Goal: Navigation & Orientation: Find specific page/section

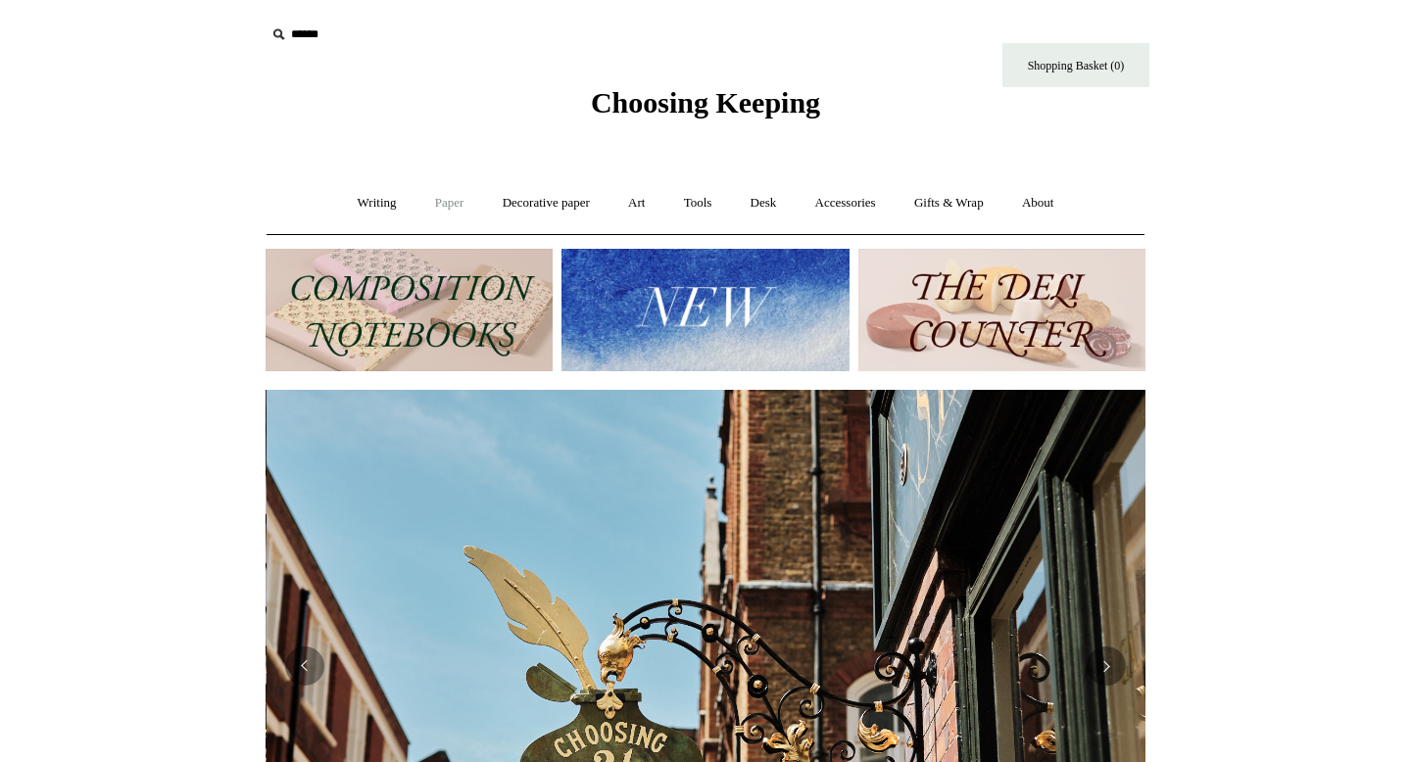
scroll to position [0, 880]
click at [367, 202] on link "Writing +" at bounding box center [377, 203] width 74 height 52
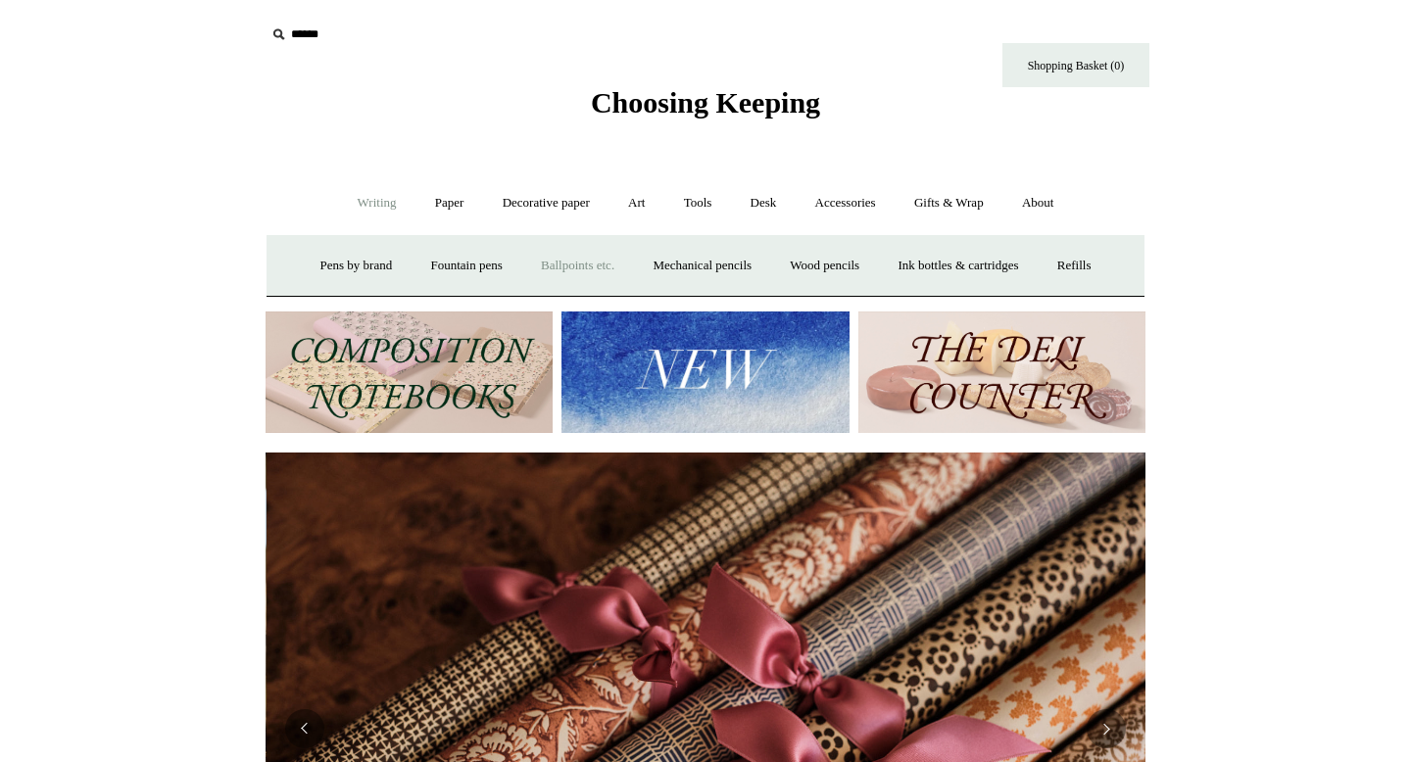
scroll to position [0, 1760]
click at [577, 205] on link "Decorative paper +" at bounding box center [546, 203] width 122 height 52
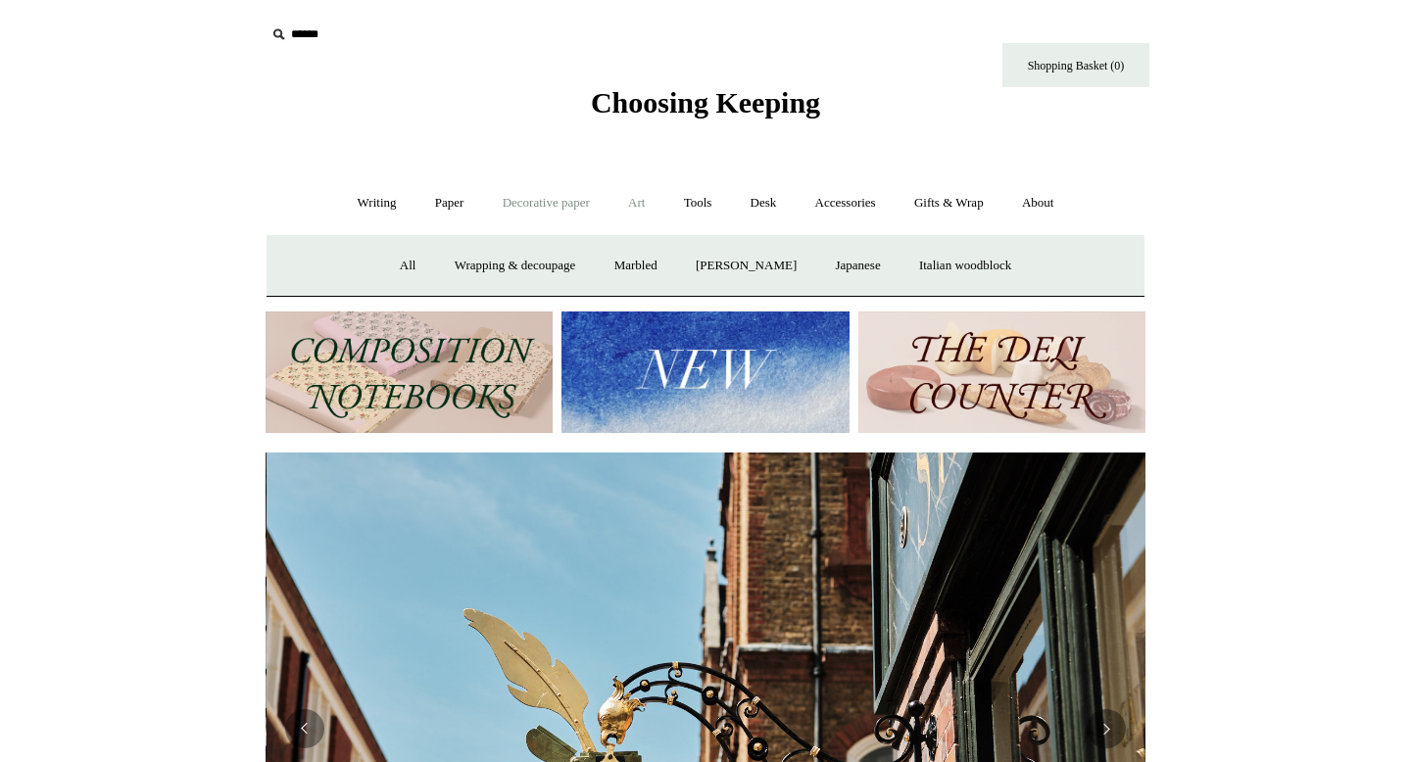
scroll to position [0, 880]
click at [703, 203] on link "Tools +" at bounding box center [698, 203] width 64 height 52
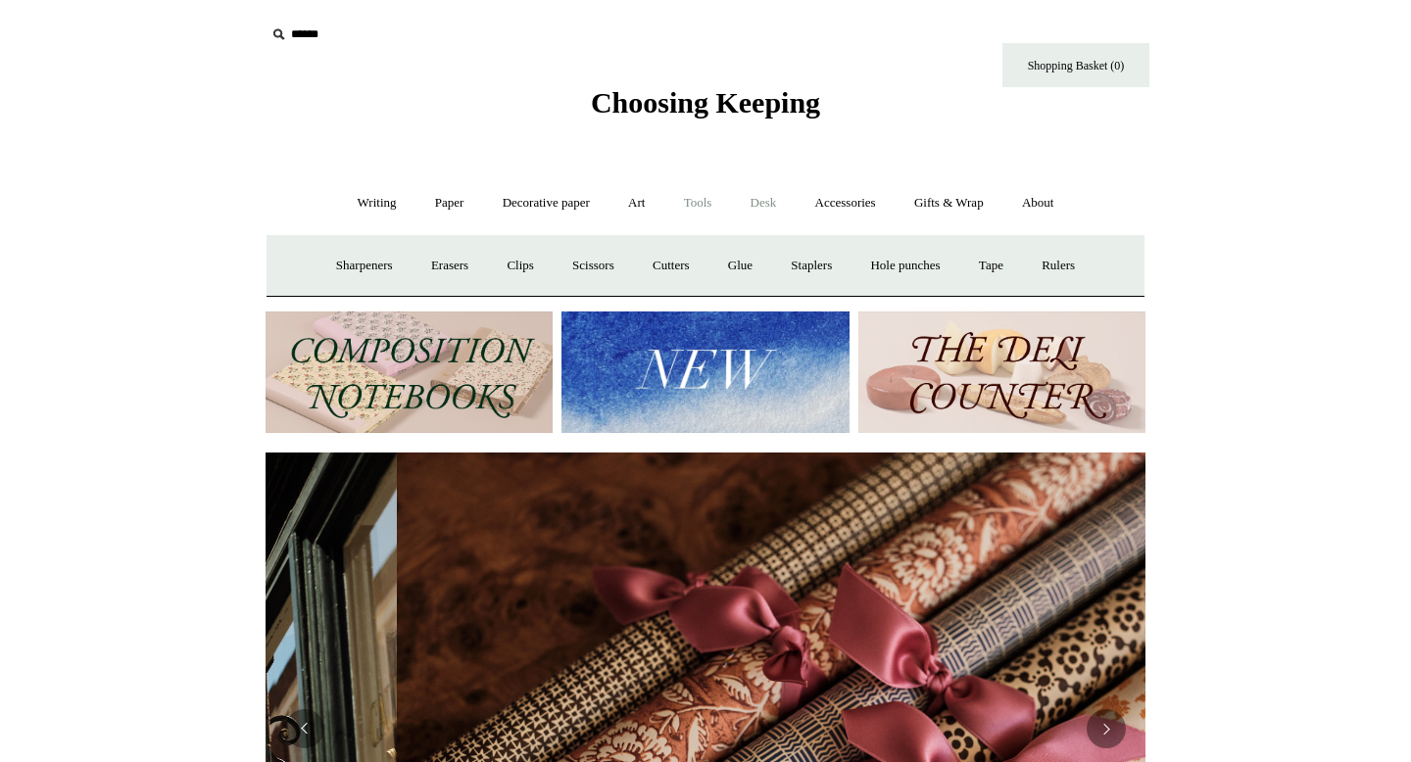
scroll to position [0, 1760]
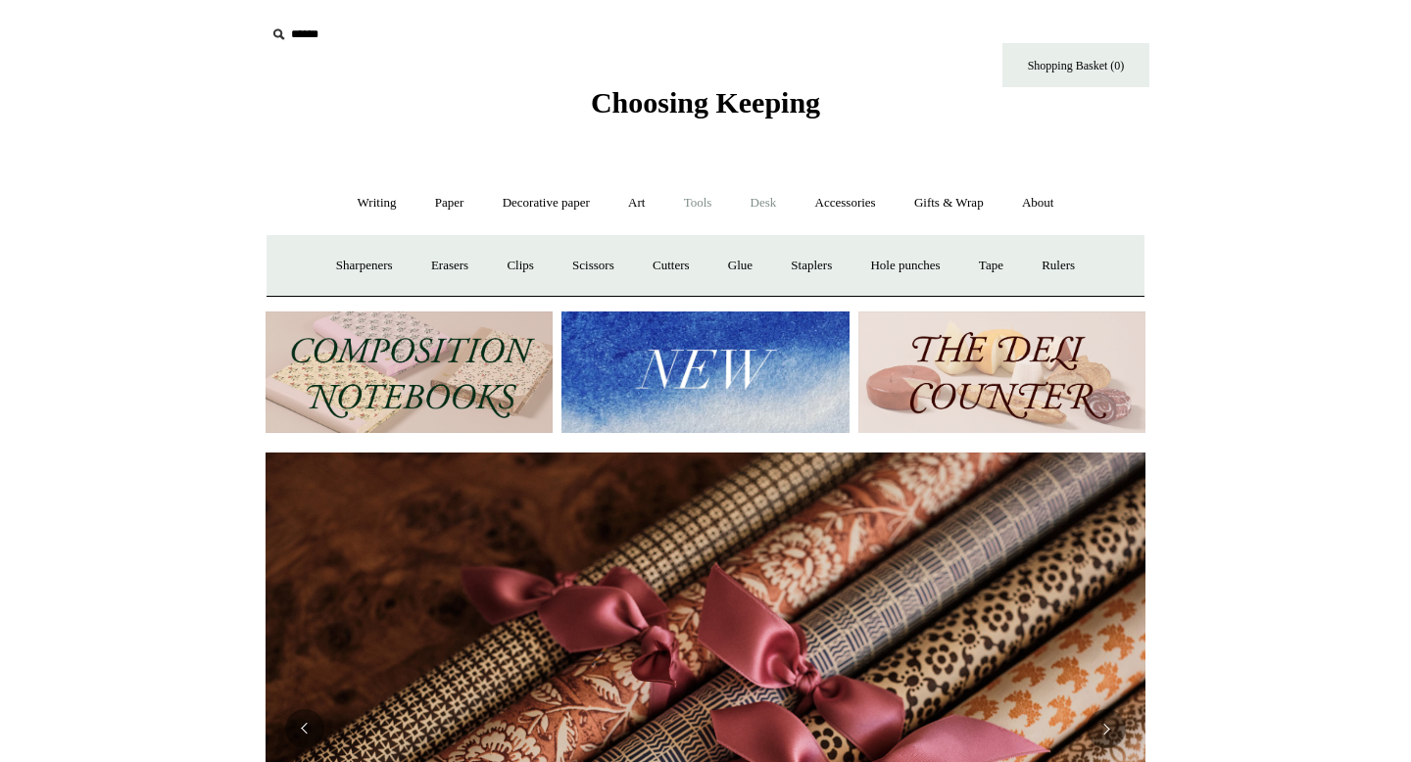
click at [779, 197] on link "Desk +" at bounding box center [764, 203] width 62 height 52
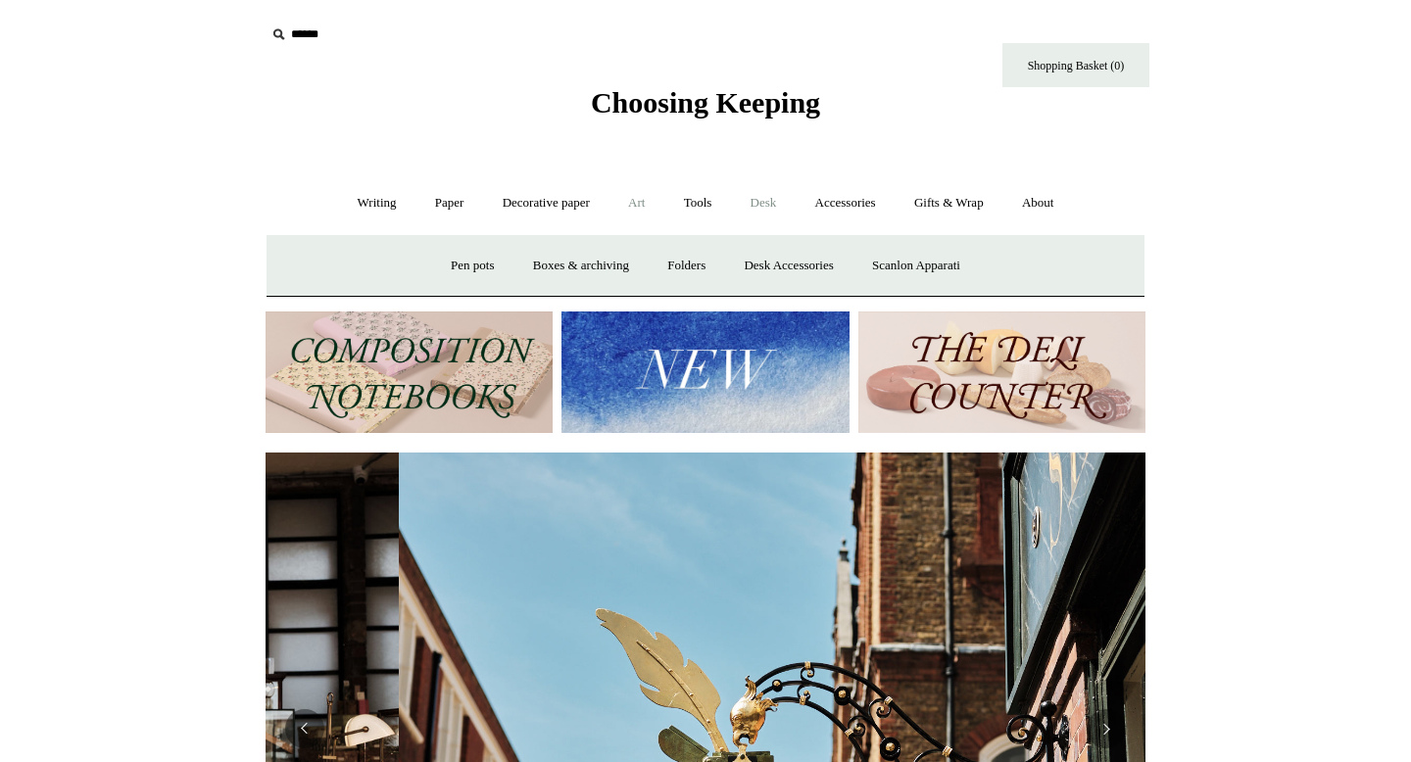
scroll to position [0, 880]
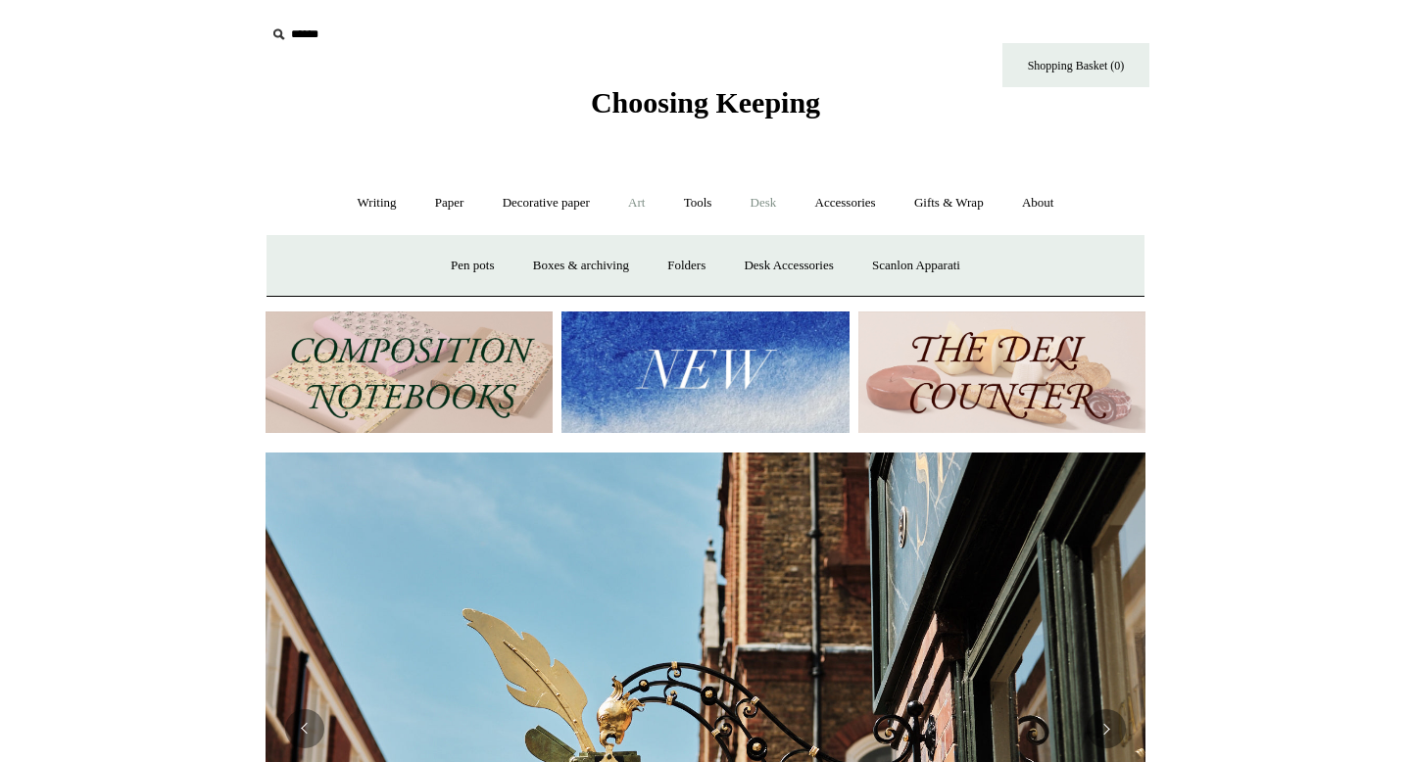
click at [634, 204] on link "Art +" at bounding box center [636, 203] width 52 height 52
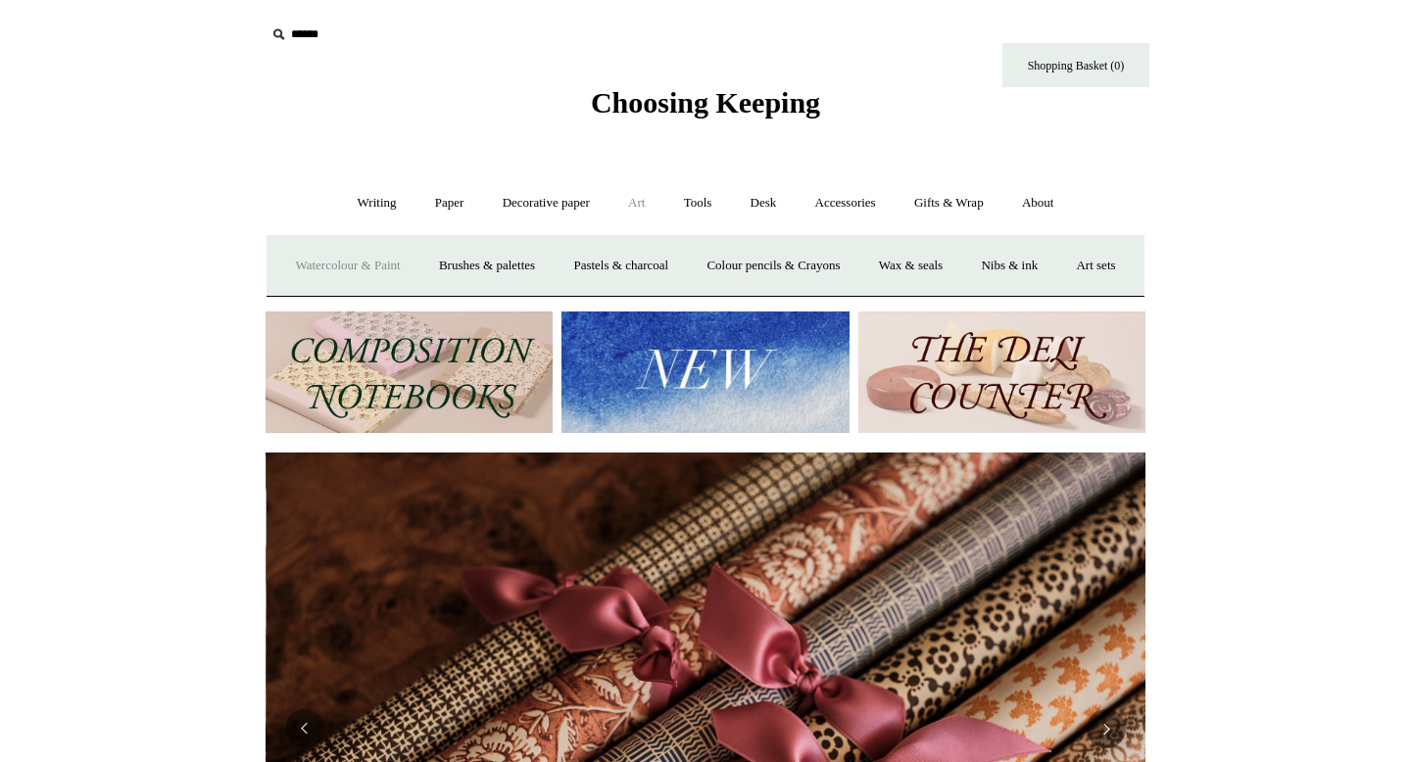
scroll to position [0, 1760]
click at [766, 188] on link "Desk +" at bounding box center [764, 203] width 62 height 52
click at [853, 209] on link "Accessories +" at bounding box center [846, 203] width 96 height 52
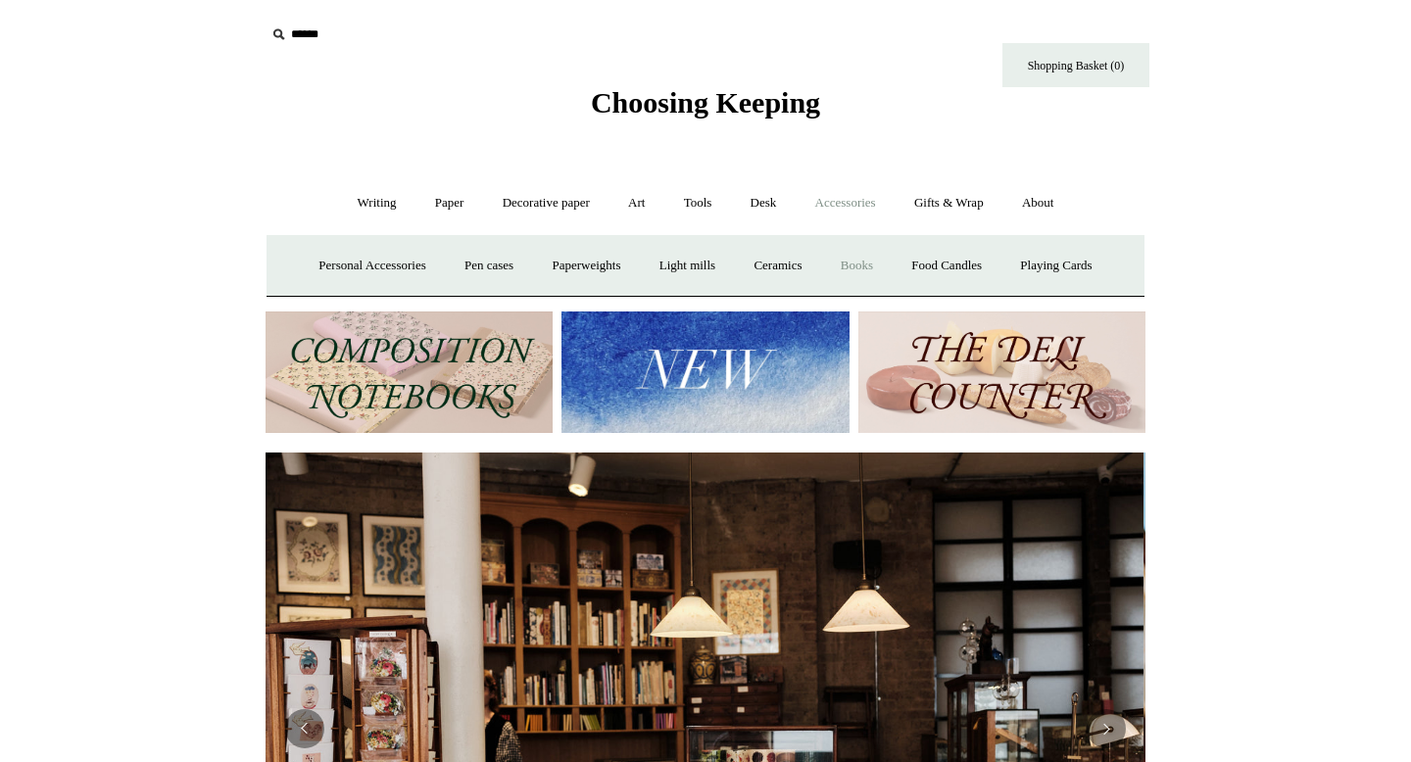
scroll to position [0, 0]
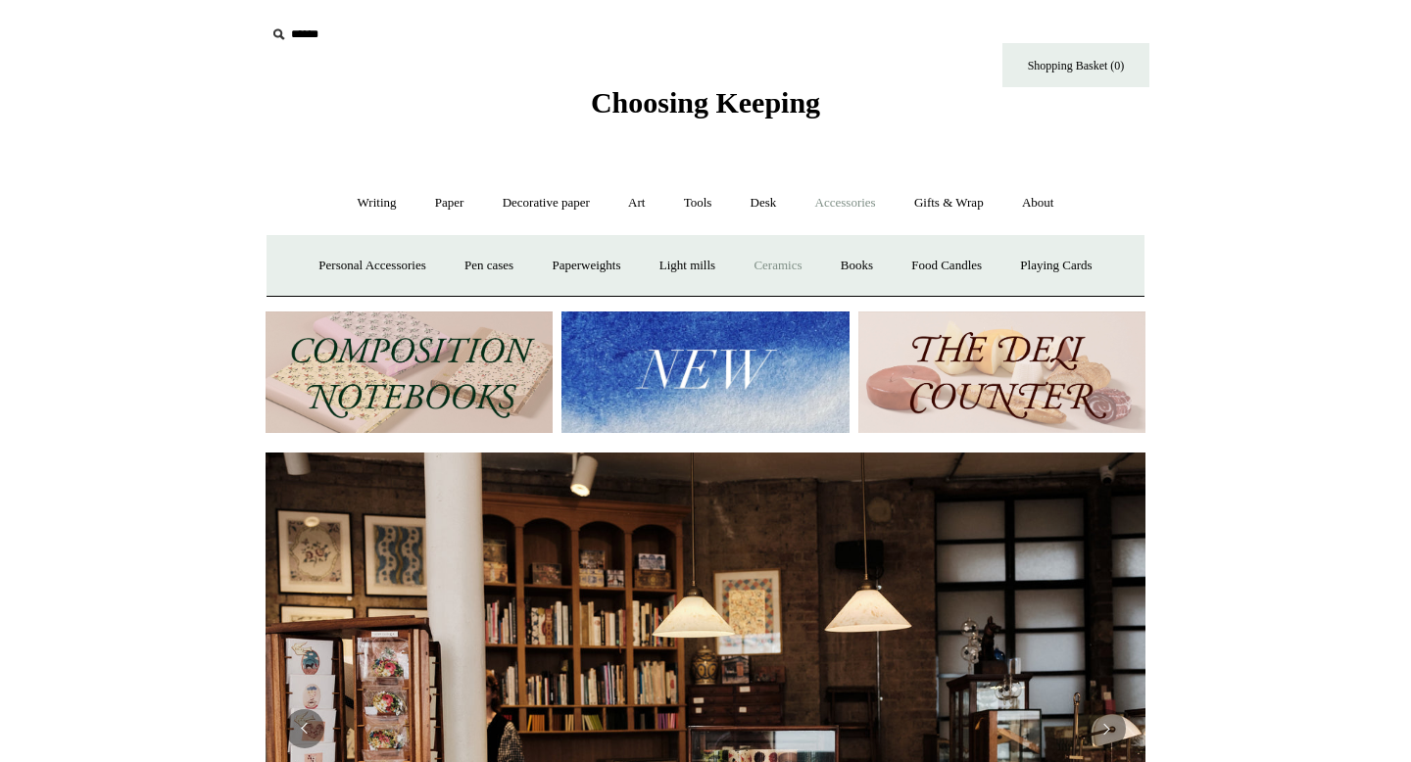
click at [767, 269] on link "Ceramics +" at bounding box center [777, 266] width 83 height 52
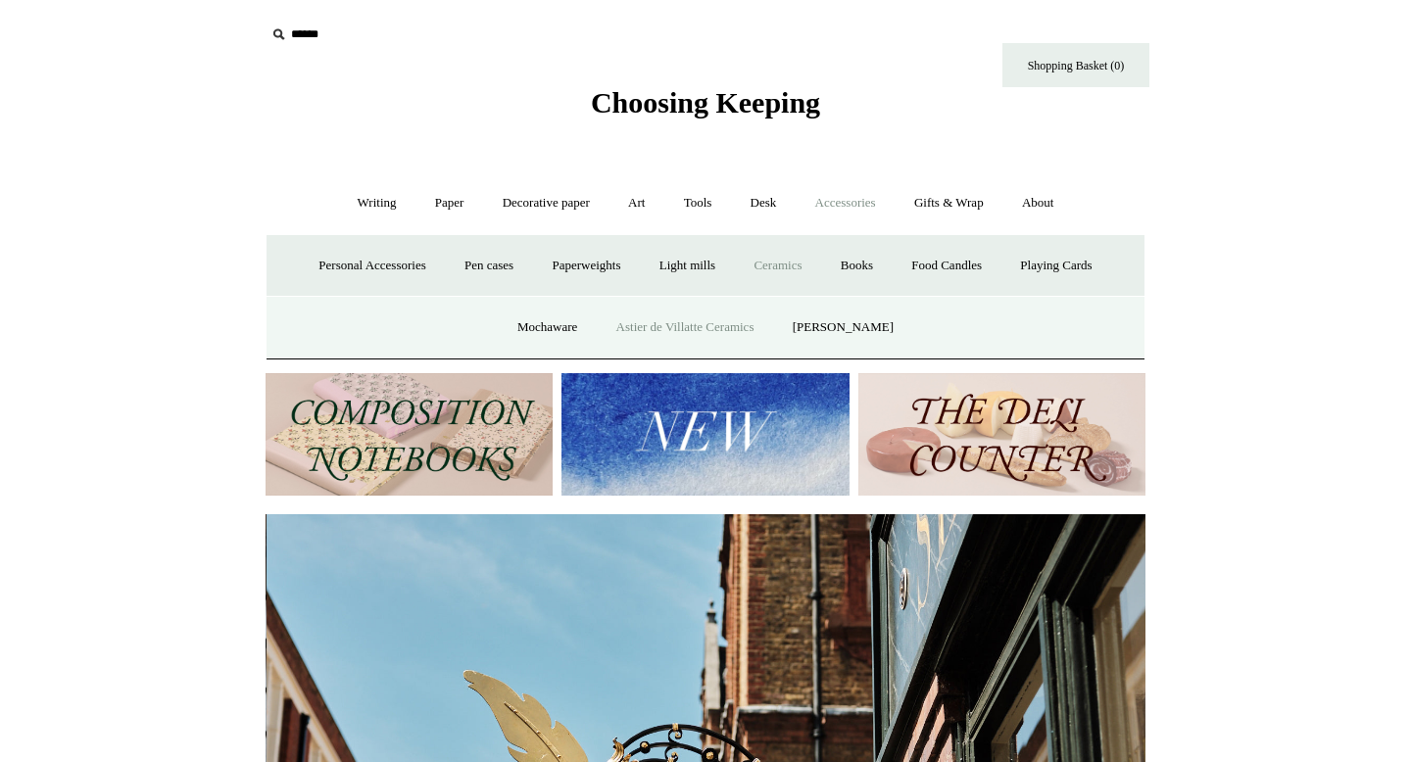
scroll to position [0, 880]
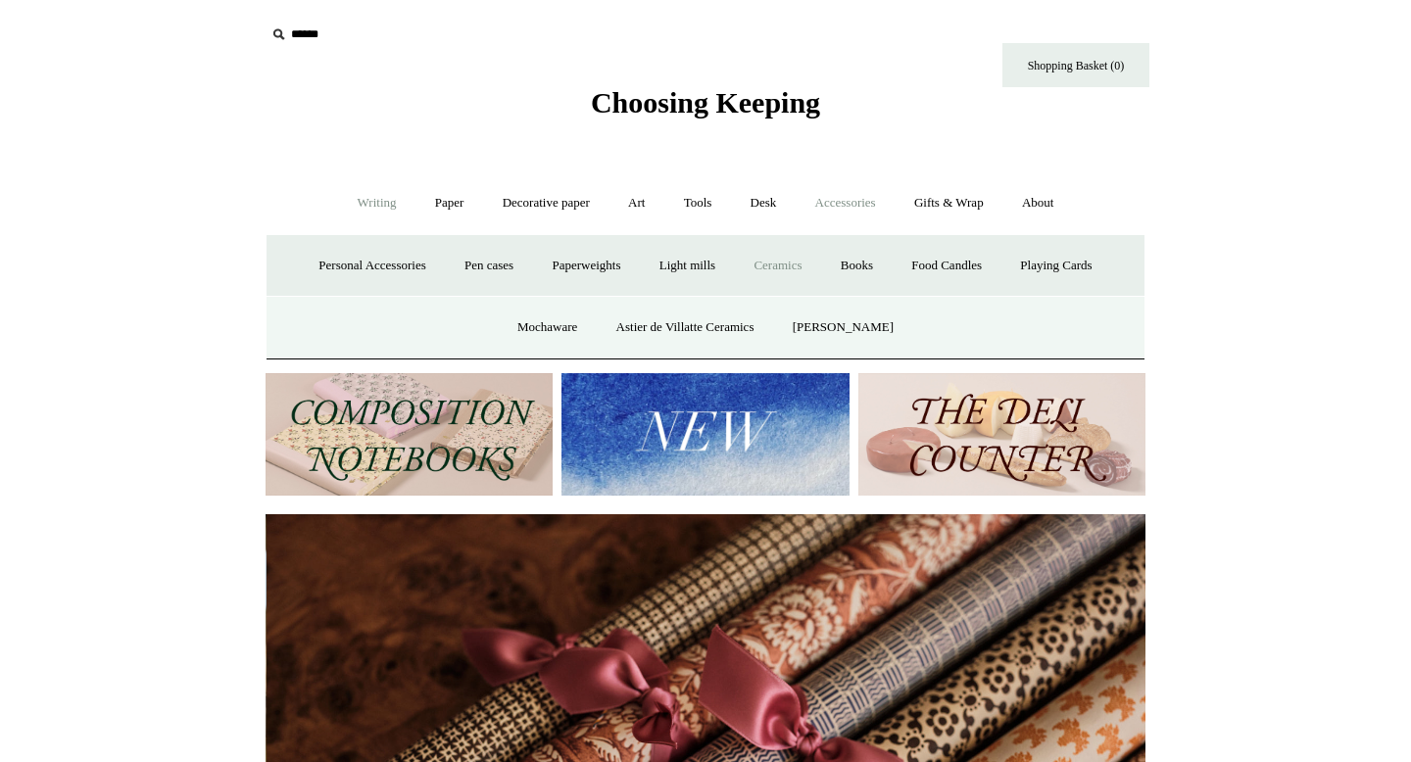
click at [374, 201] on link "Writing +" at bounding box center [377, 203] width 74 height 52
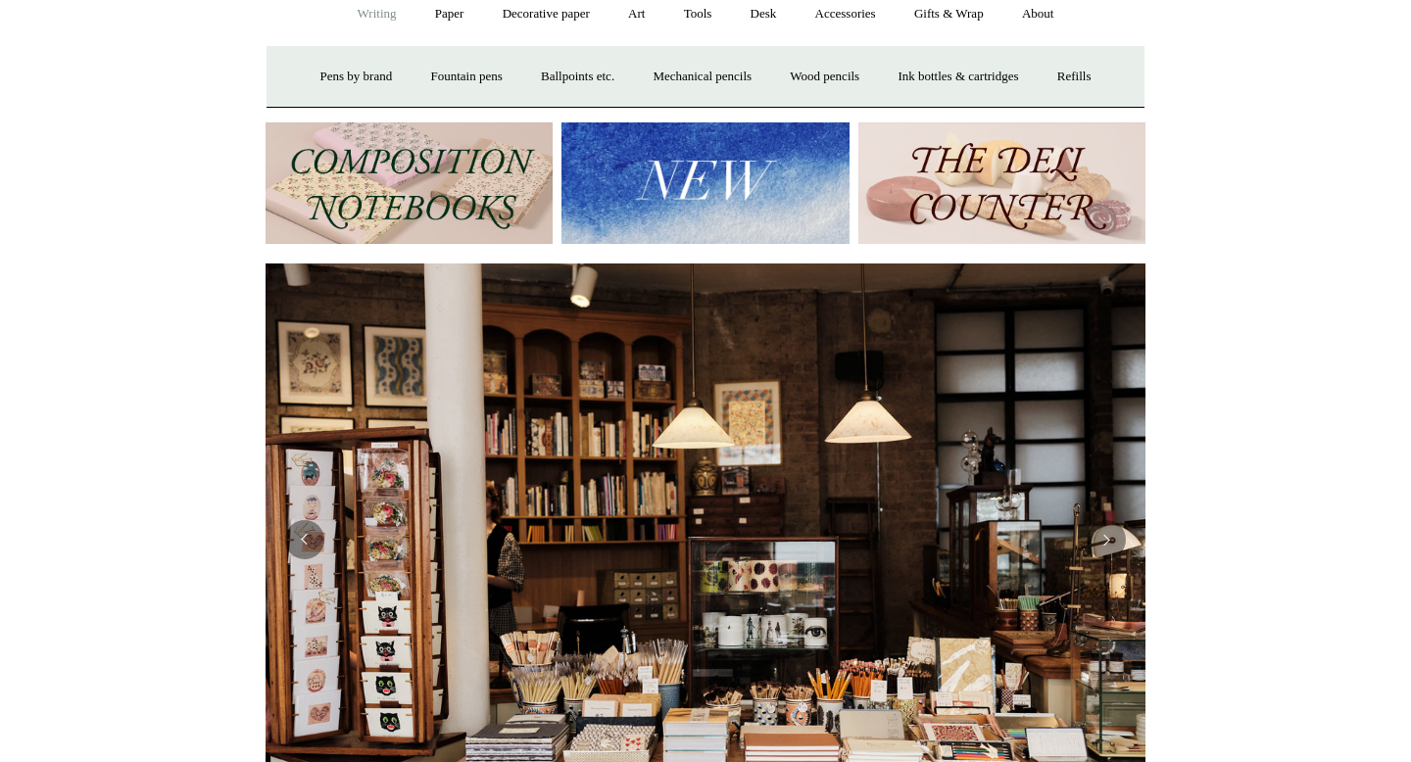
scroll to position [0, 0]
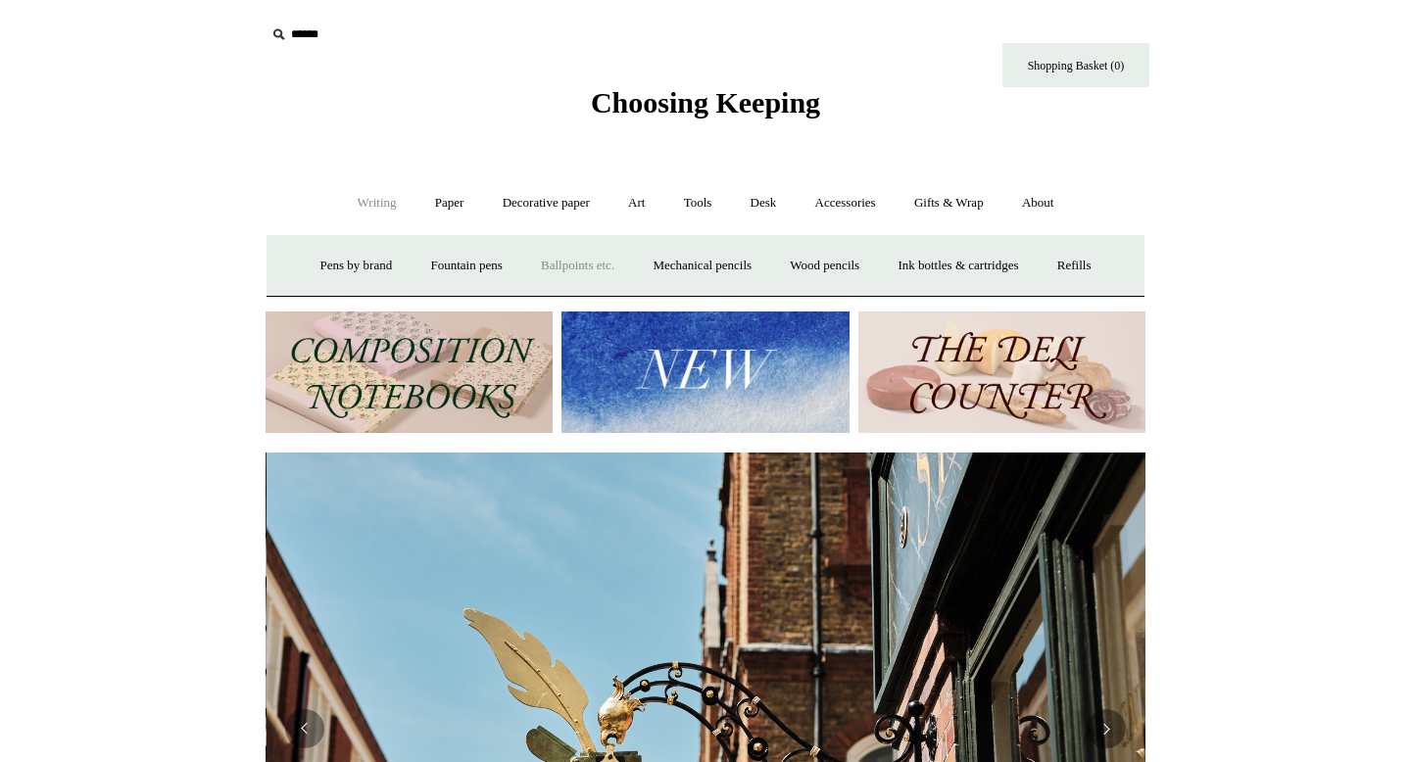
click at [565, 265] on link "Ballpoints etc. +" at bounding box center [577, 266] width 109 height 52
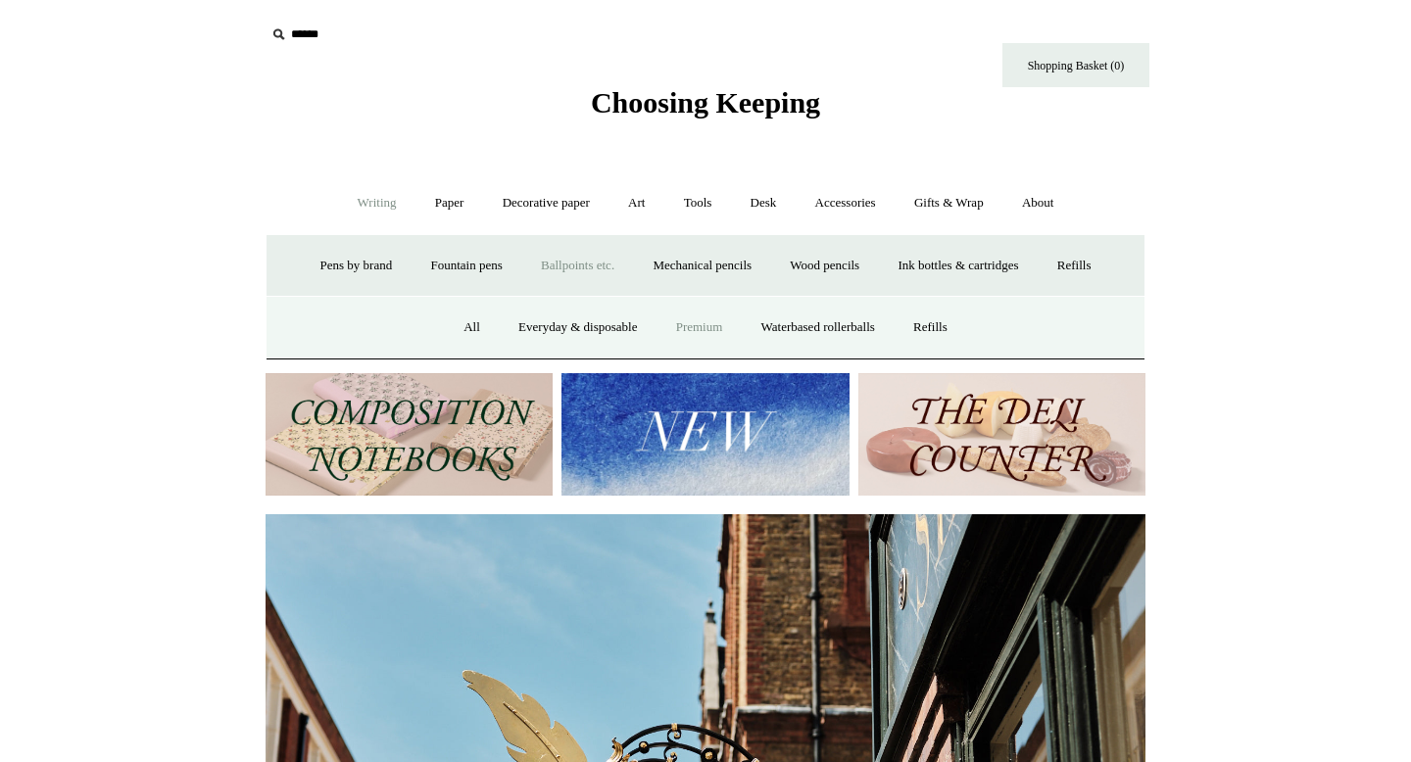
click at [706, 328] on link "Premium" at bounding box center [699, 328] width 82 height 52
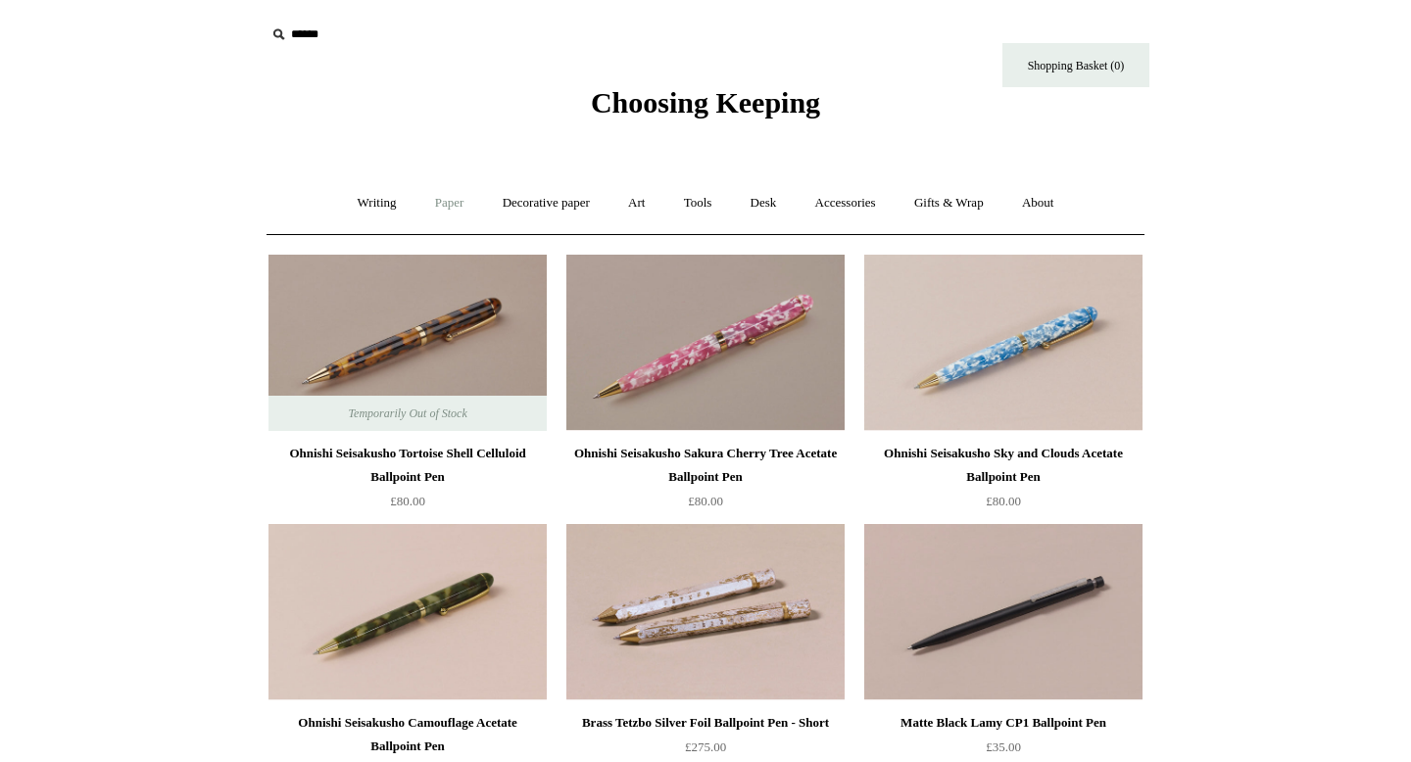
click at [436, 201] on link "Paper +" at bounding box center [449, 203] width 65 height 52
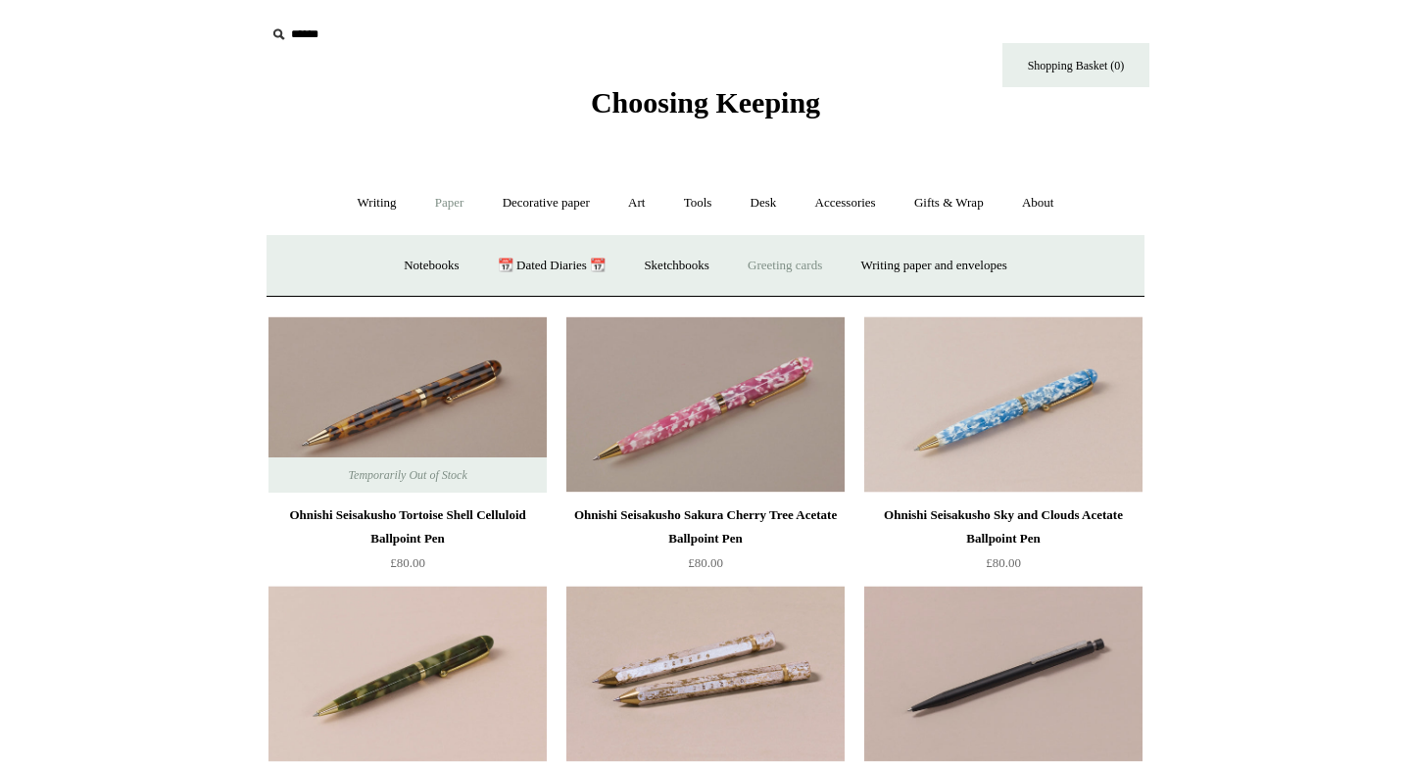
click at [800, 266] on link "Greeting cards +" at bounding box center [785, 266] width 110 height 52
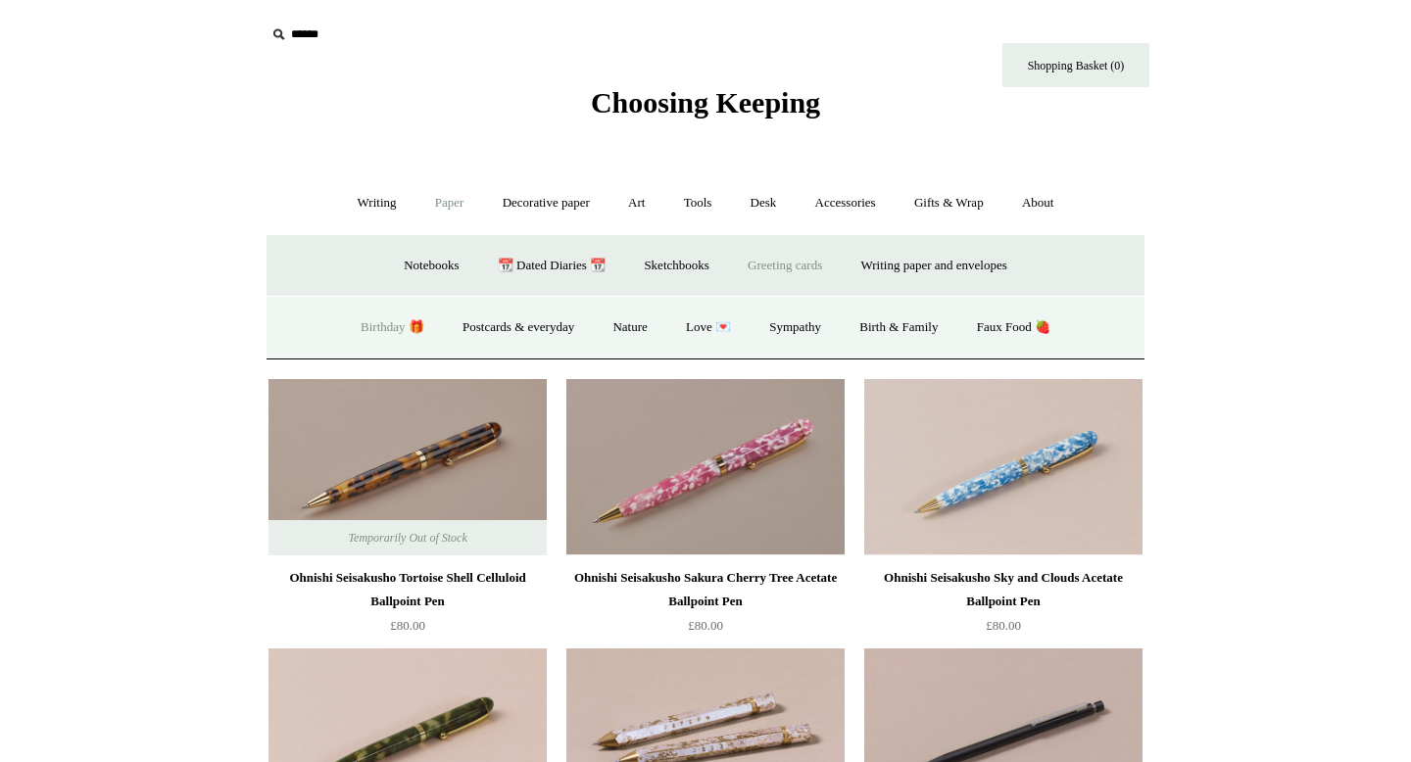
click at [378, 327] on link "Birthday 🎁" at bounding box center [392, 328] width 99 height 52
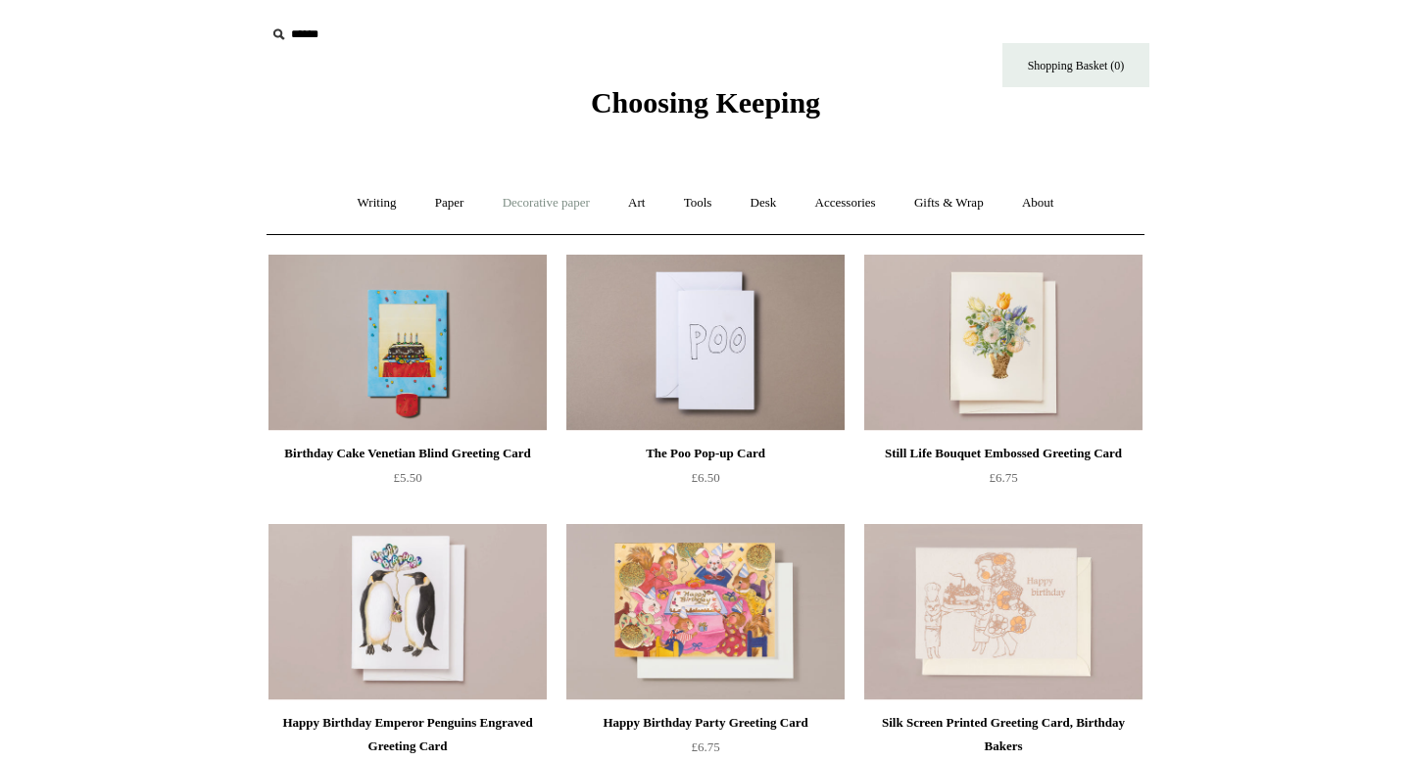
click at [527, 209] on link "Decorative paper +" at bounding box center [546, 203] width 122 height 52
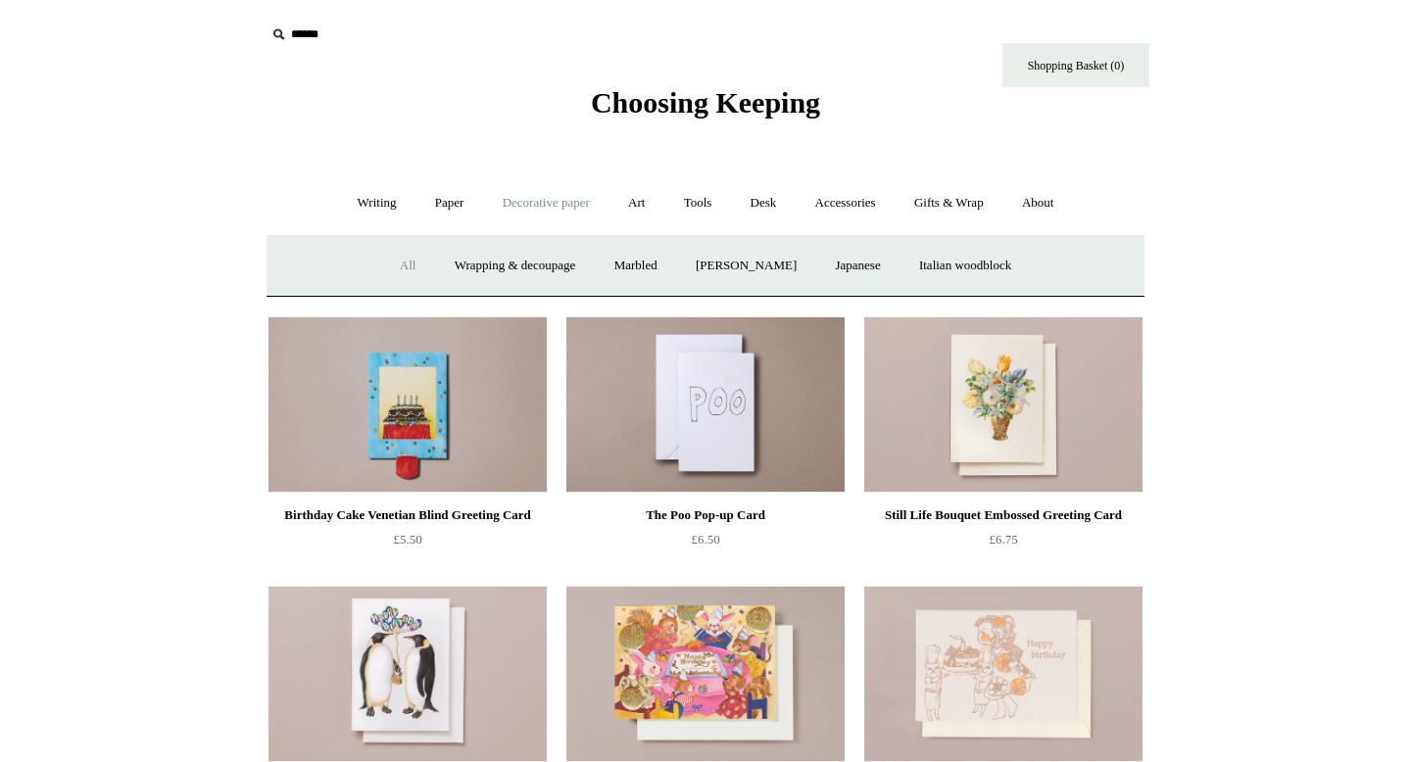
click at [389, 262] on link "All" at bounding box center [408, 266] width 52 height 52
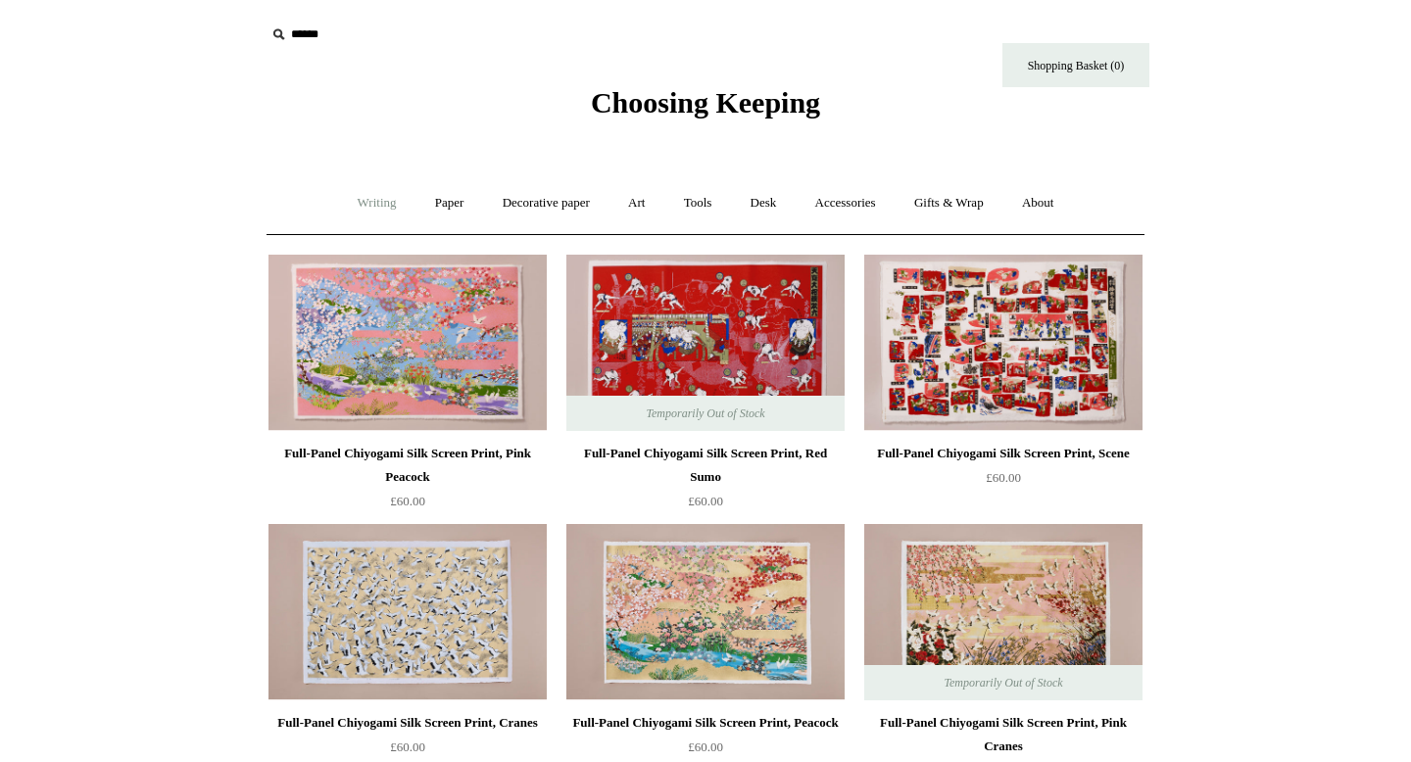
click at [365, 196] on link "Writing +" at bounding box center [377, 203] width 74 height 52
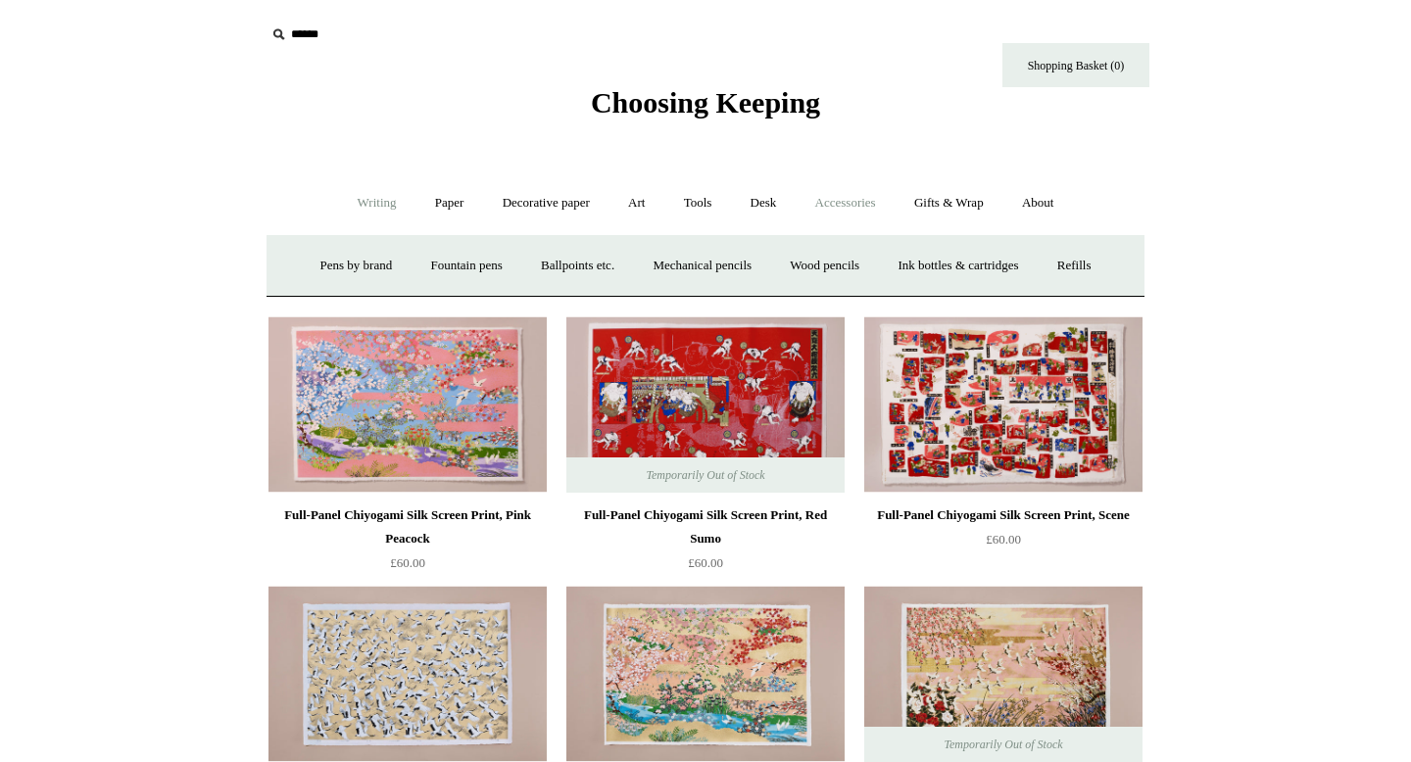
click at [865, 205] on link "Accessories +" at bounding box center [846, 203] width 96 height 52
click at [595, 264] on link "Paperweights +" at bounding box center [586, 266] width 104 height 52
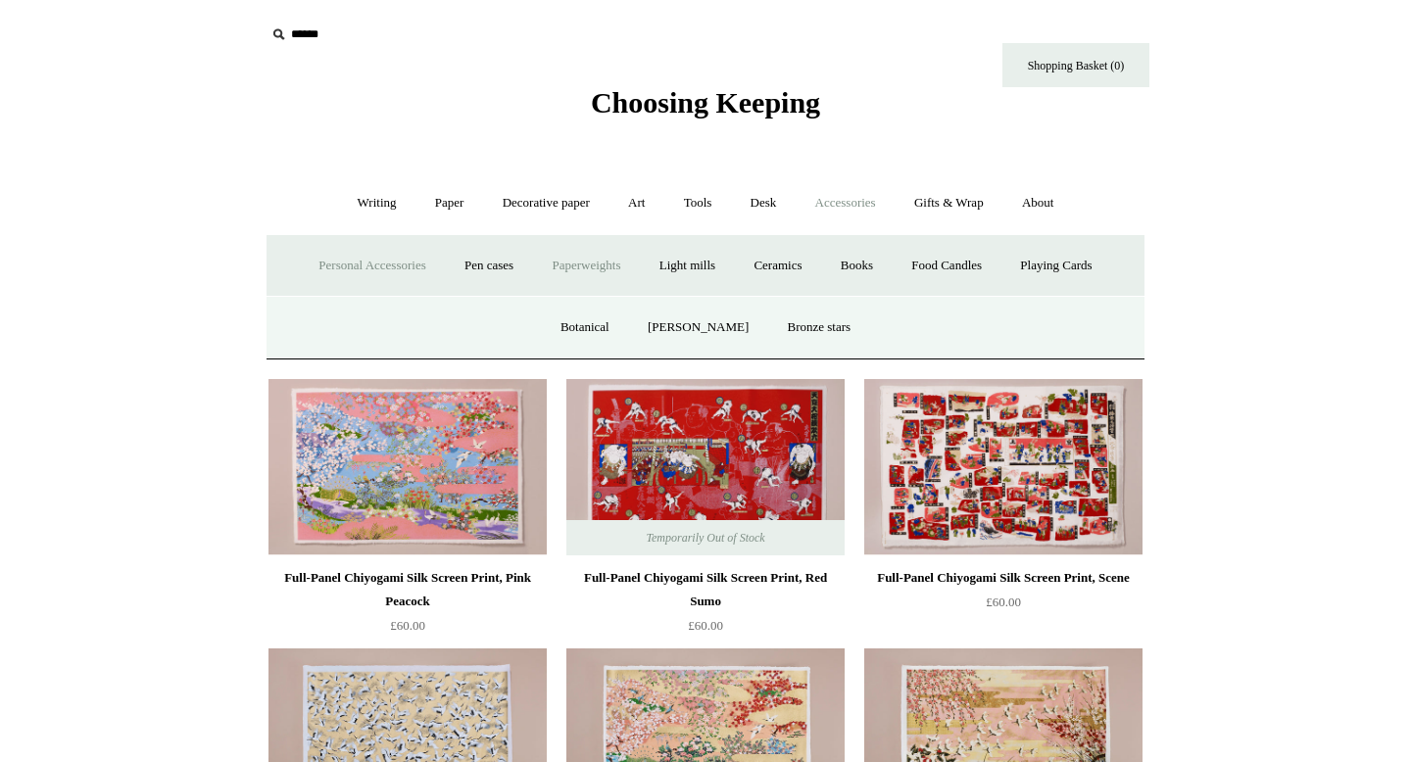
click at [350, 268] on link "Personal Accessories +" at bounding box center [372, 266] width 142 height 52
click at [342, 258] on link "Personal Accessories -" at bounding box center [372, 266] width 142 height 52
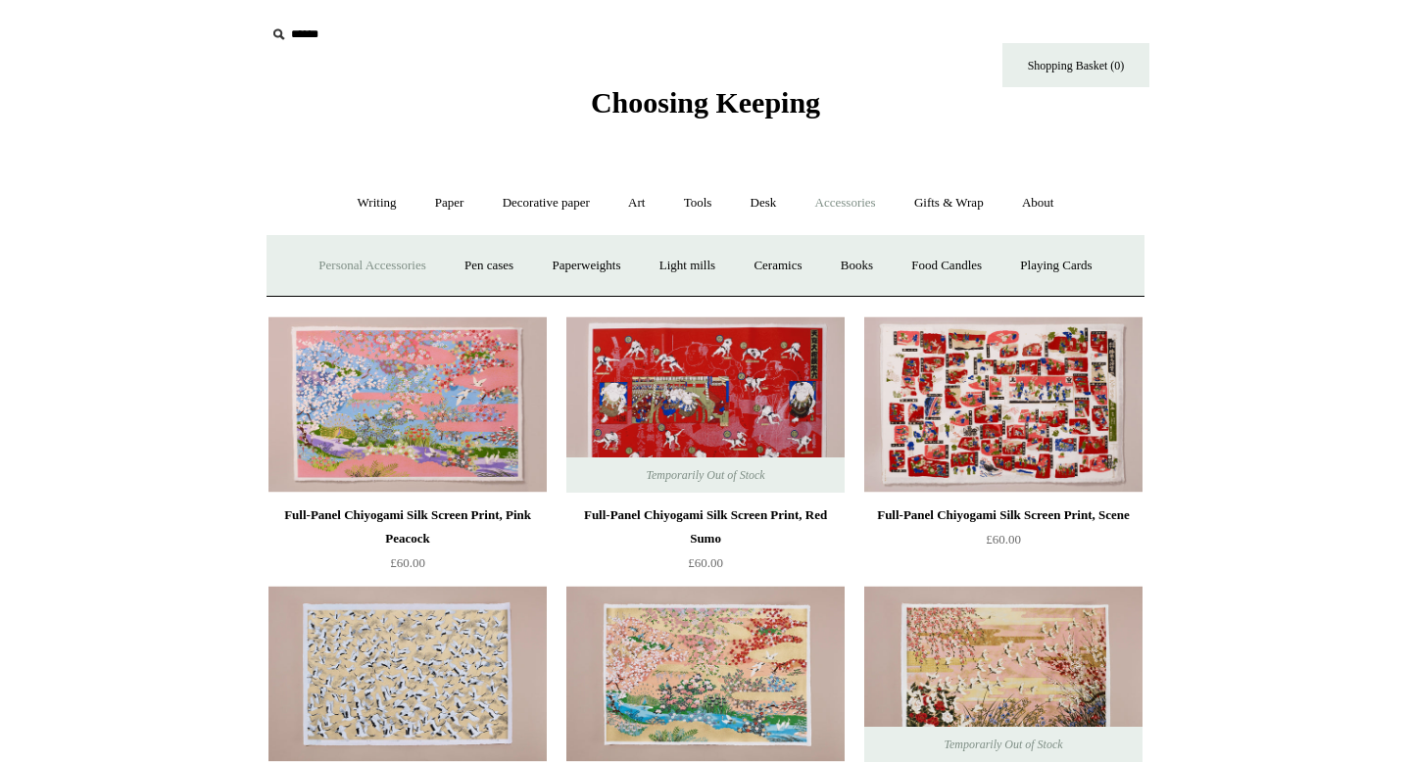
click at [347, 263] on link "Personal Accessories +" at bounding box center [372, 266] width 142 height 52
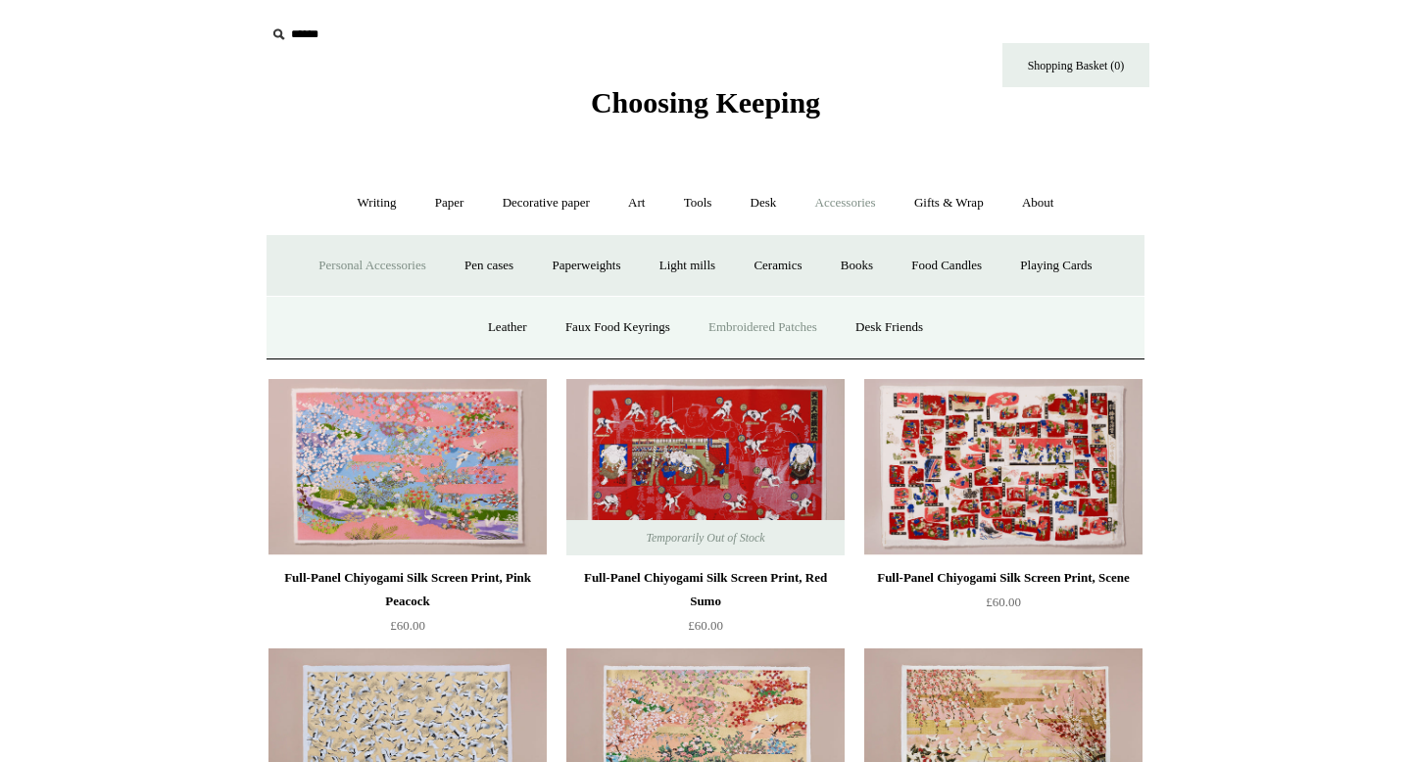
click at [797, 331] on link "Embroidered Patches" at bounding box center [763, 328] width 144 height 52
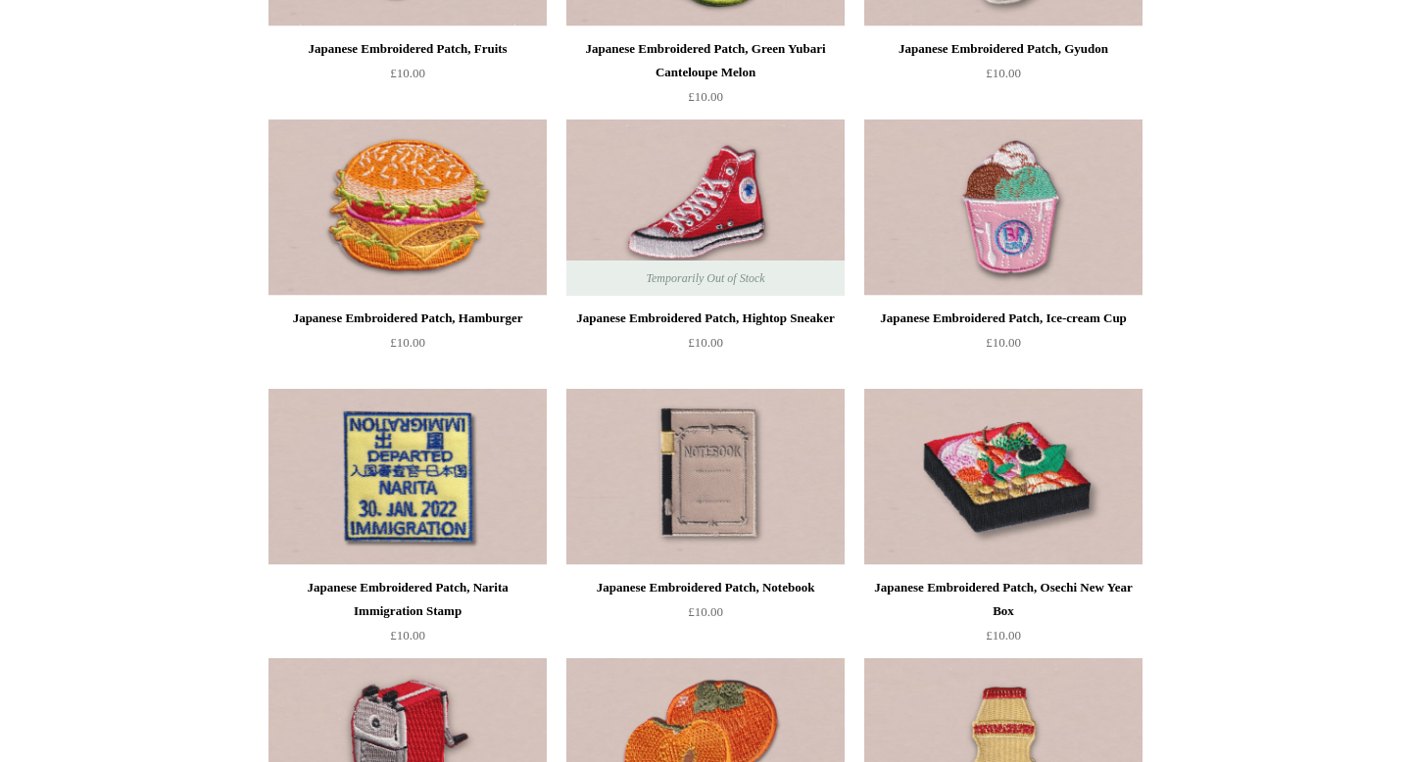
scroll to position [1445, 0]
